Goal: Task Accomplishment & Management: Complete application form

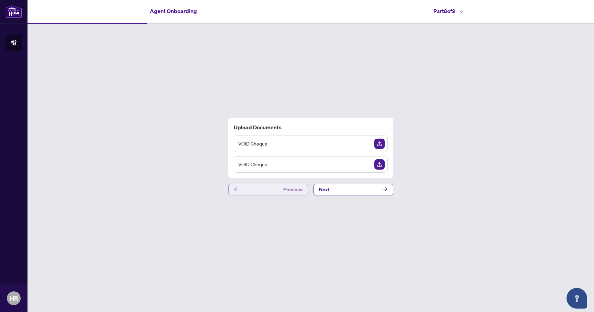
click at [273, 192] on button "Previous" at bounding box center [268, 189] width 80 height 12
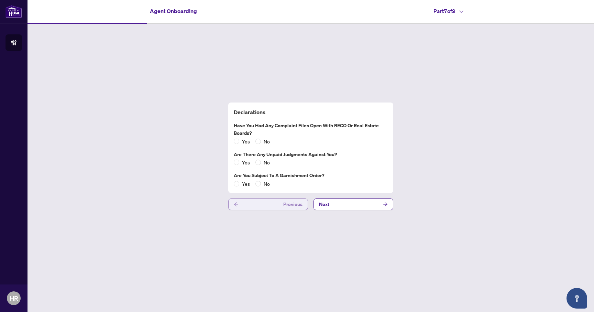
click at [270, 206] on button "Previous" at bounding box center [268, 204] width 80 height 12
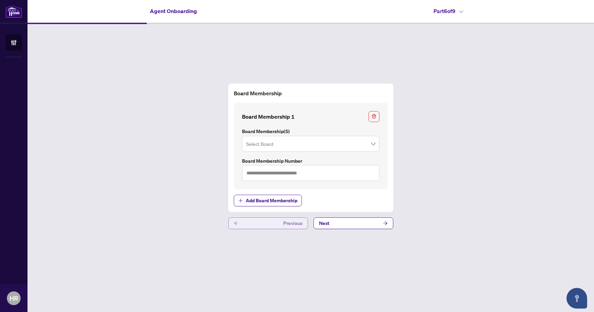
click at [265, 220] on button "Previous" at bounding box center [268, 223] width 80 height 12
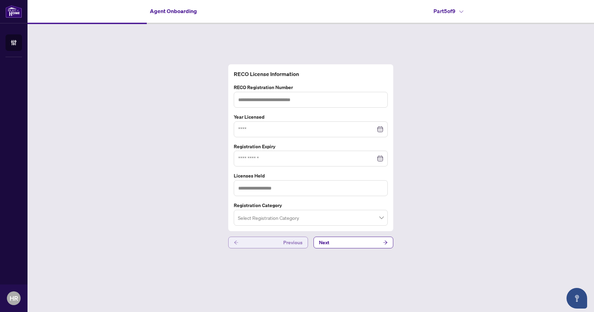
click at [262, 241] on button "Previous" at bounding box center [268, 242] width 80 height 12
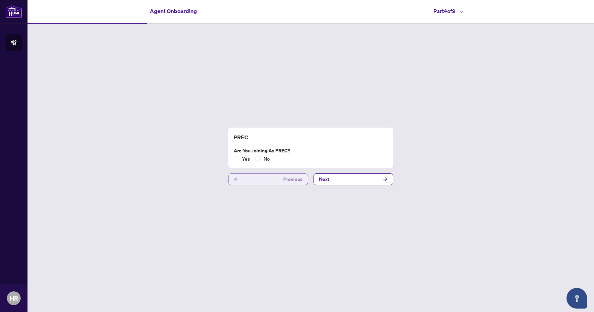
click at [266, 184] on button "Previous" at bounding box center [268, 179] width 80 height 12
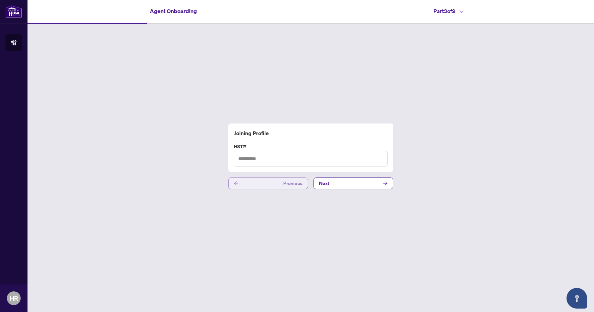
click at [266, 181] on button "Previous" at bounding box center [268, 183] width 80 height 12
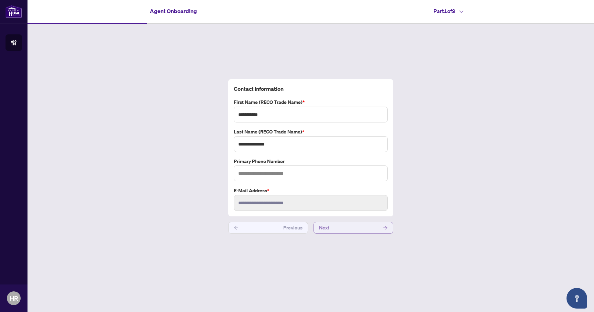
click at [337, 225] on button "Next" at bounding box center [353, 228] width 80 height 12
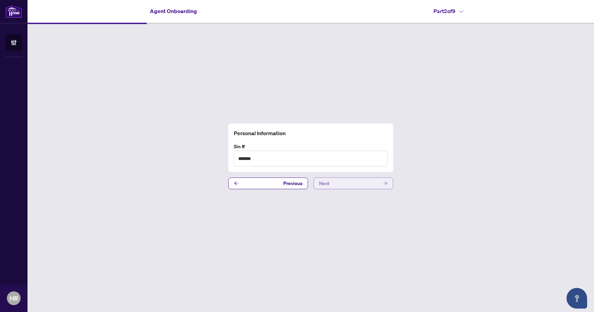
click at [332, 184] on button "Next" at bounding box center [353, 183] width 80 height 12
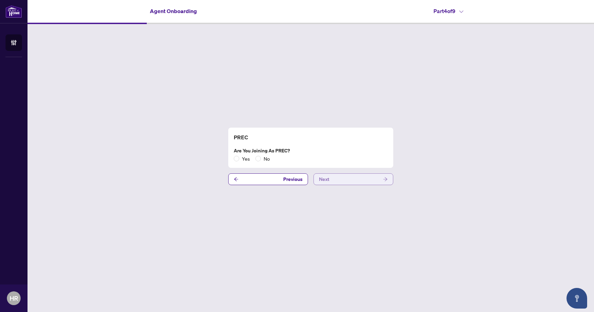
click at [334, 179] on button "Next" at bounding box center [353, 179] width 80 height 12
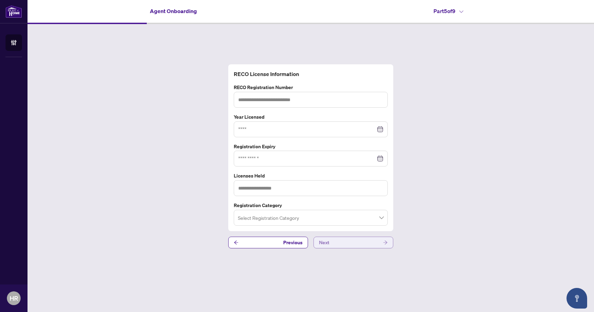
click at [327, 240] on span "Next" at bounding box center [324, 242] width 10 height 11
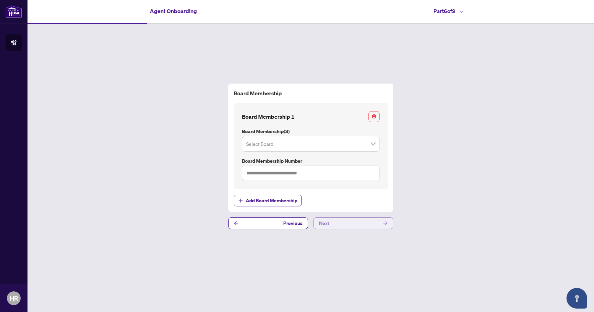
click at [340, 225] on button "Next" at bounding box center [353, 223] width 80 height 12
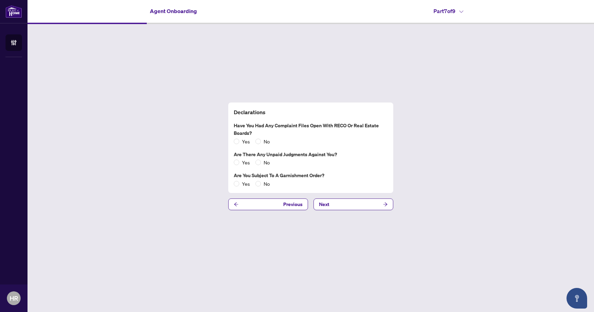
click at [349, 215] on div "Declarations Have you had any complaint files open with RECO or Real Estate Boa…" at bounding box center [310, 156] width 566 height 264
click at [353, 208] on button "Next" at bounding box center [353, 204] width 80 height 12
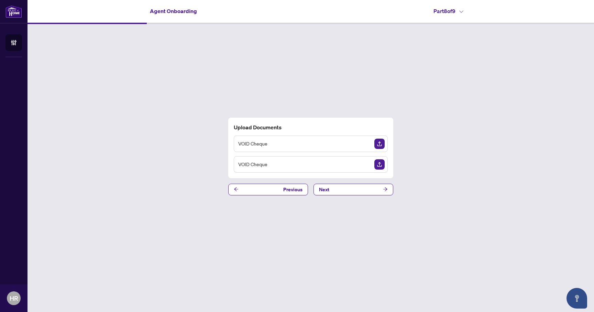
click at [359, 200] on div "Upload Documents VOID Cheque VOID Cheque Previous Next" at bounding box center [310, 156] width 566 height 264
click at [360, 196] on div "Upload Documents VOID Cheque VOID Cheque Previous Next" at bounding box center [310, 156] width 566 height 264
click at [360, 193] on button "Next" at bounding box center [353, 189] width 80 height 12
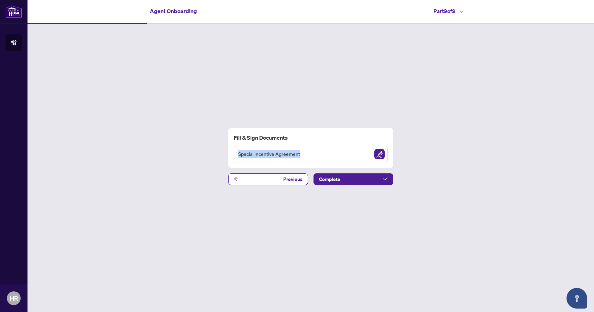
drag, startPoint x: 305, startPoint y: 154, endPoint x: 235, endPoint y: 152, distance: 70.4
click at [235, 152] on div "Special Incentive Agreement" at bounding box center [311, 154] width 154 height 16
copy span "Special Incentive Agreement"
click at [291, 155] on span "Special Incentive Agreement" at bounding box center [269, 154] width 62 height 8
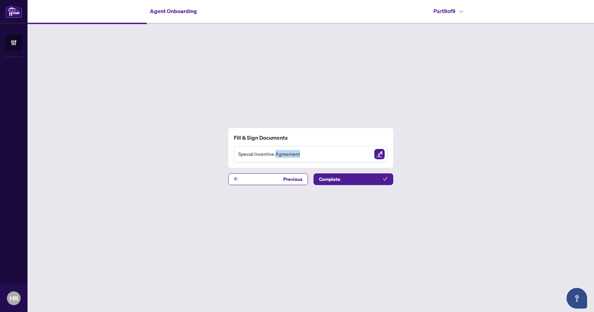
click at [309, 155] on div "Special Incentive Agreement" at bounding box center [311, 154] width 154 height 16
